Goal: Task Accomplishment & Management: Manage account settings

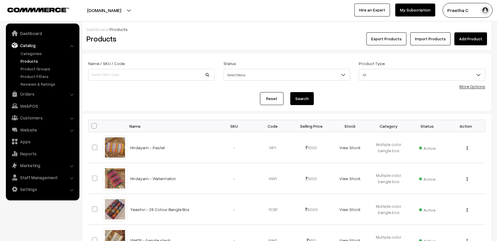
scroll to position [273, 0]
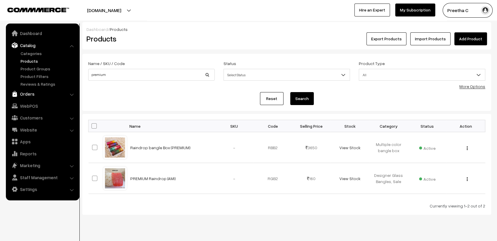
click at [28, 92] on link "Orders" at bounding box center [42, 93] width 70 height 11
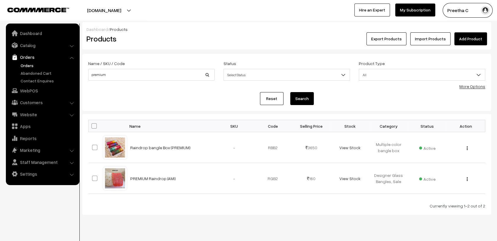
click at [25, 65] on link "Orders" at bounding box center [48, 65] width 58 height 6
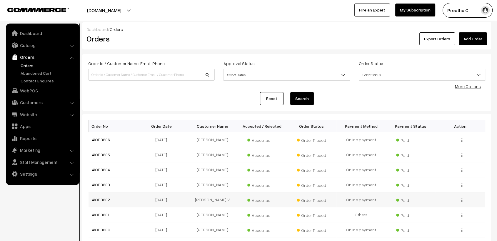
scroll to position [33, 0]
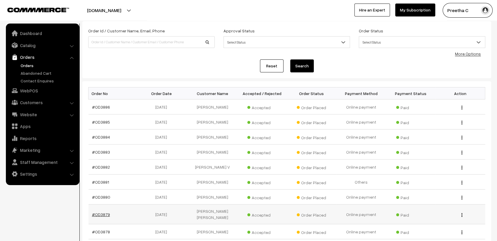
click at [100, 212] on link "#OD3879" at bounding box center [101, 214] width 18 height 5
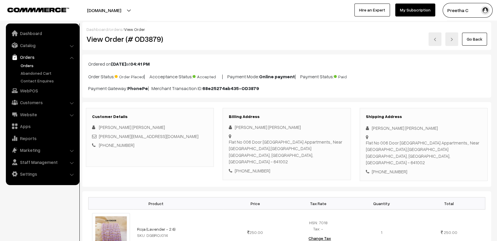
click at [116, 30] on link "orders" at bounding box center [115, 29] width 13 height 5
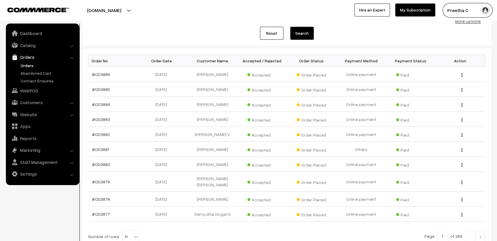
scroll to position [98, 0]
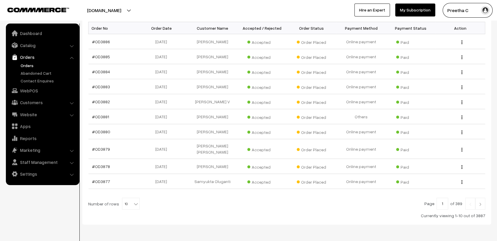
click at [479, 202] on img at bounding box center [479, 204] width 5 height 4
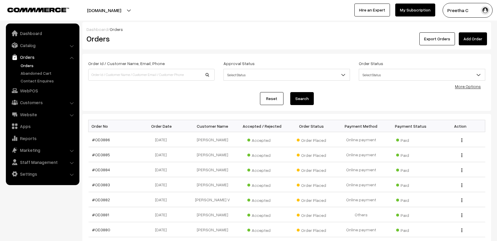
scroll to position [98, 0]
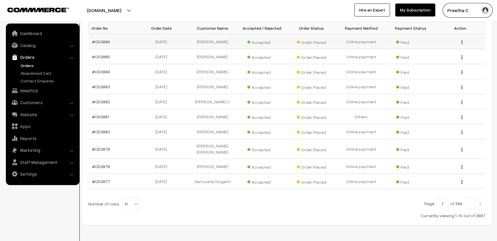
click at [96, 36] on td "#OD3886" at bounding box center [113, 41] width 50 height 15
click at [101, 39] on link "#OD3886" at bounding box center [101, 41] width 18 height 5
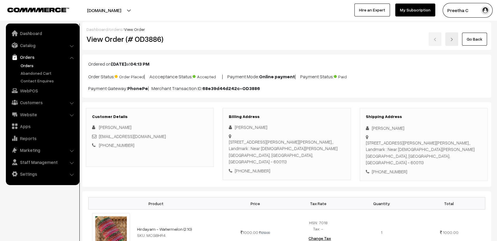
click at [451, 41] on img at bounding box center [452, 40] width 4 height 4
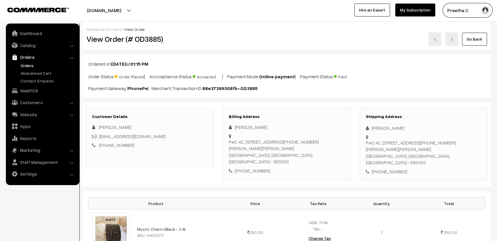
click at [452, 41] on img at bounding box center [452, 40] width 4 height 4
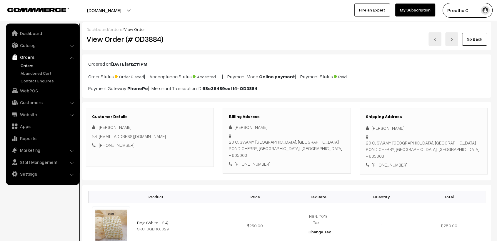
click at [449, 40] on link at bounding box center [451, 39] width 13 height 14
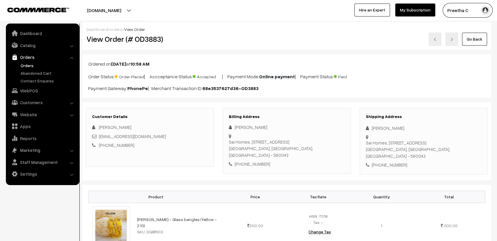
click at [453, 44] on link at bounding box center [451, 39] width 13 height 14
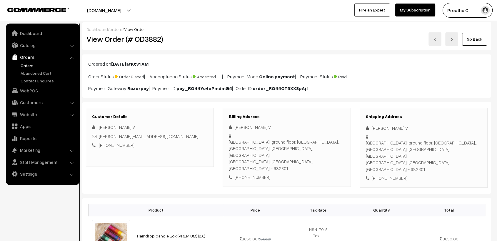
click at [452, 39] on img at bounding box center [452, 40] width 4 height 4
click at [111, 30] on link "orders" at bounding box center [115, 29] width 13 height 5
